Goal: Task Accomplishment & Management: Manage account settings

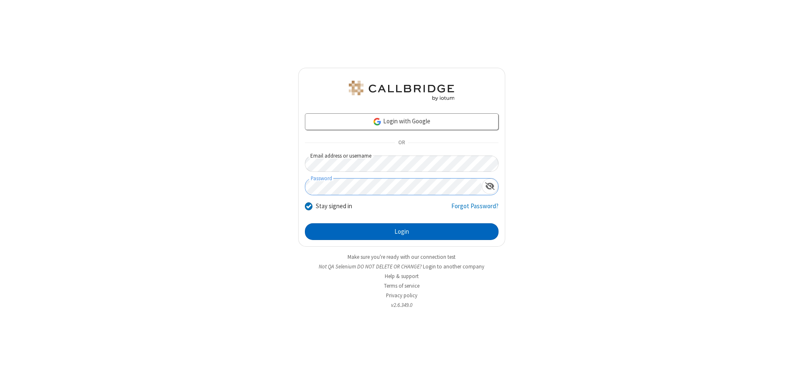
click at [402, 232] on button "Login" at bounding box center [402, 231] width 194 height 17
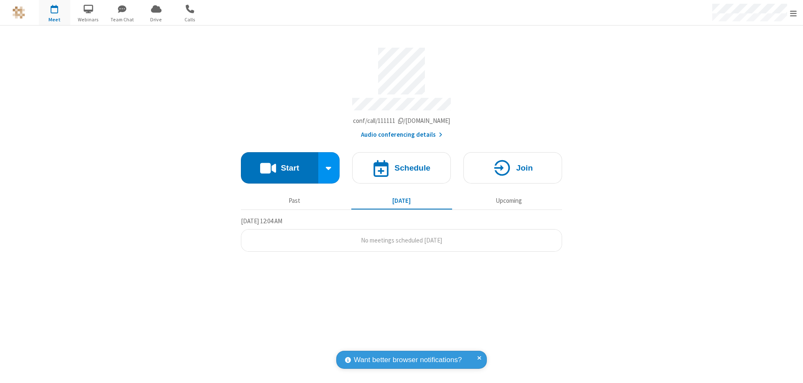
click at [793, 13] on span "Open menu" at bounding box center [793, 13] width 7 height 8
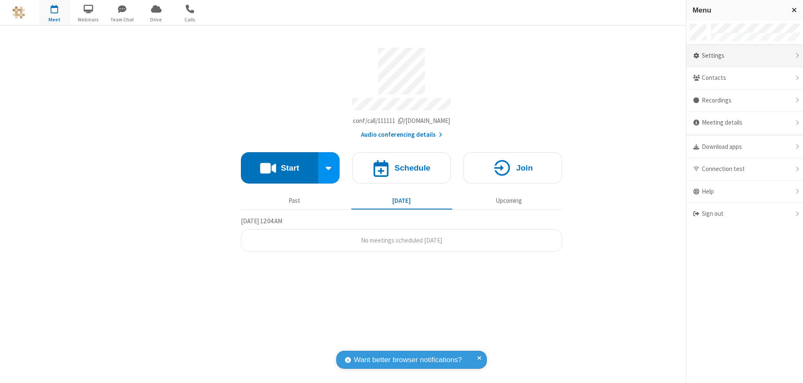
click at [745, 56] on div "Settings" at bounding box center [744, 56] width 117 height 23
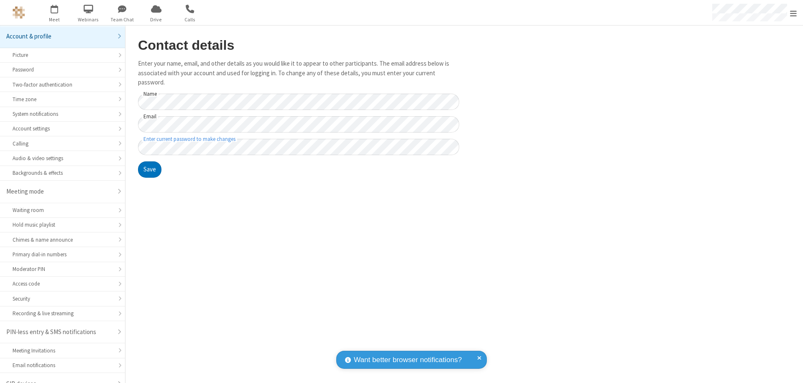
scroll to position [12, 0]
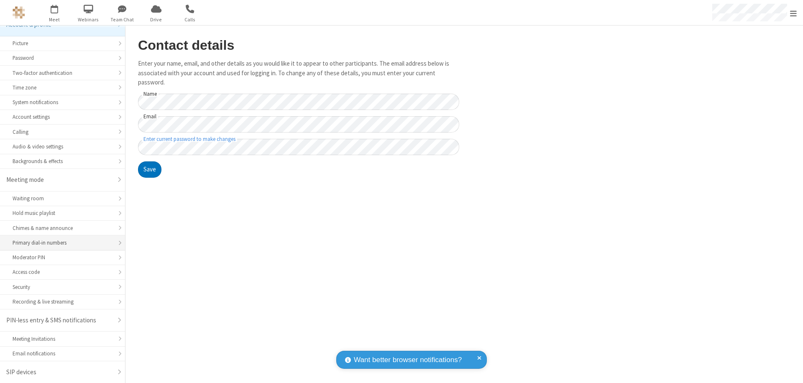
click at [59, 243] on div "Primary dial-in numbers" at bounding box center [63, 243] width 100 height 8
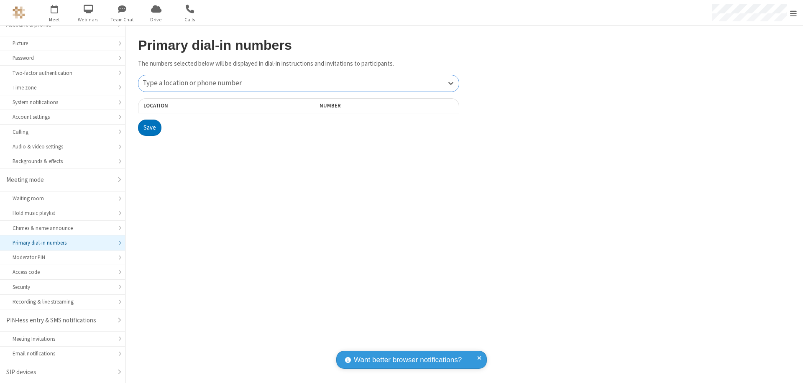
click at [299, 83] on div "Type a location or phone number" at bounding box center [298, 83] width 320 height 16
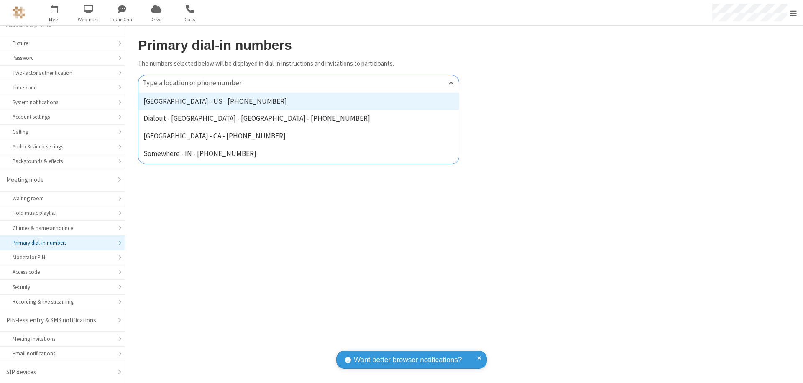
type input "[PHONE_NUMBER]"
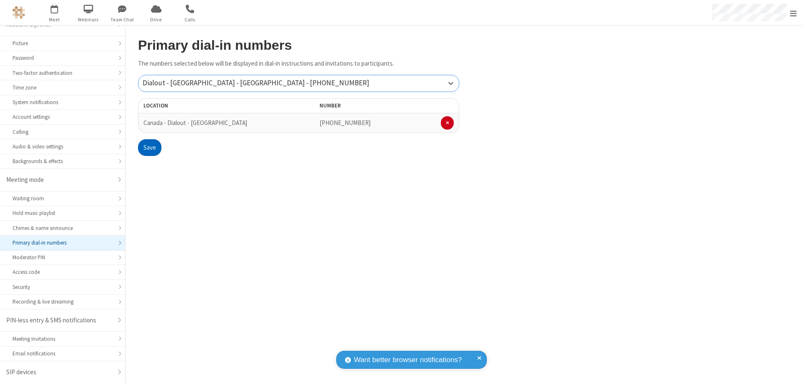
click at [149, 148] on button "Save" at bounding box center [149, 147] width 23 height 17
